Goal: Navigation & Orientation: Find specific page/section

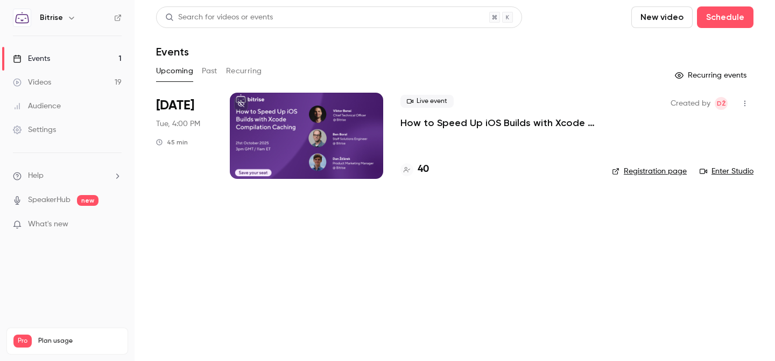
click at [55, 62] on link "Events 1" at bounding box center [67, 59] width 135 height 24
click at [212, 75] on button "Past" at bounding box center [210, 70] width 16 height 17
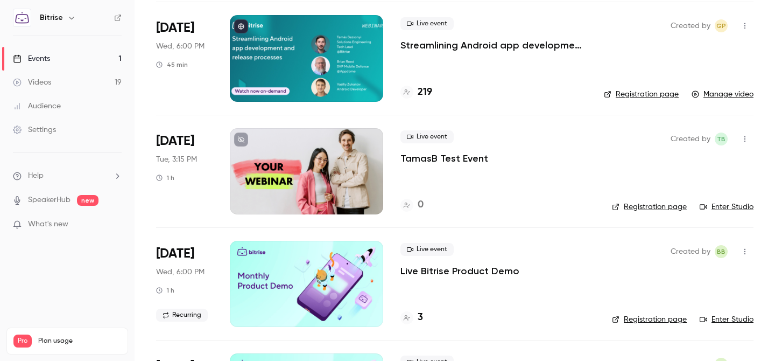
scroll to position [1662, 0]
